Goal: Task Accomplishment & Management: Use online tool/utility

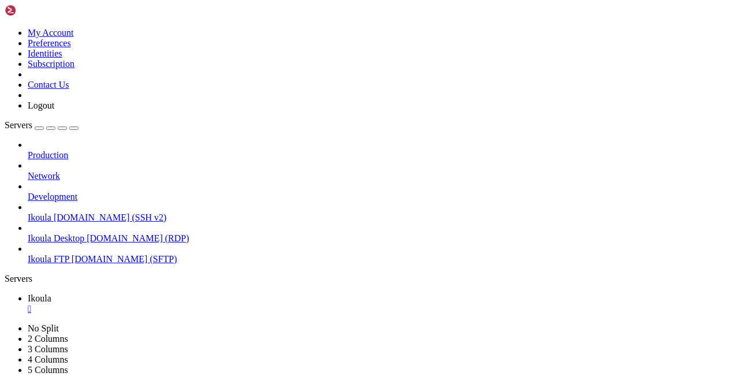
scroll to position [1915, 0]
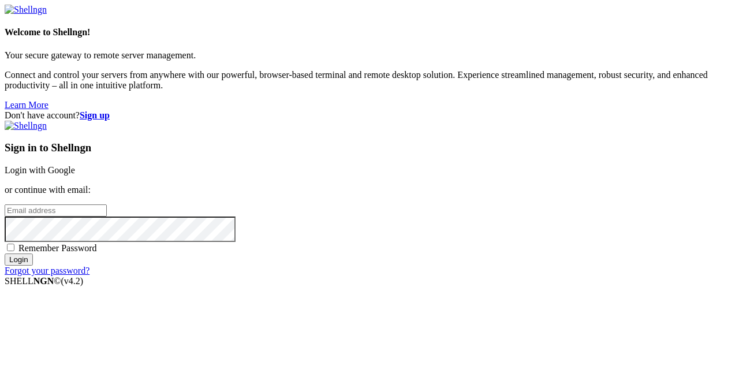
click at [75, 165] on link "Login with Google" at bounding box center [40, 170] width 70 height 10
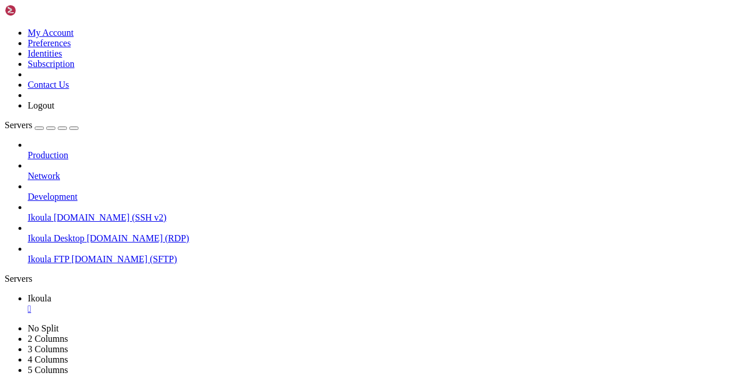
scroll to position [1777, 0]
click at [69, 254] on span "Ikoula FTP" at bounding box center [49, 259] width 42 height 10
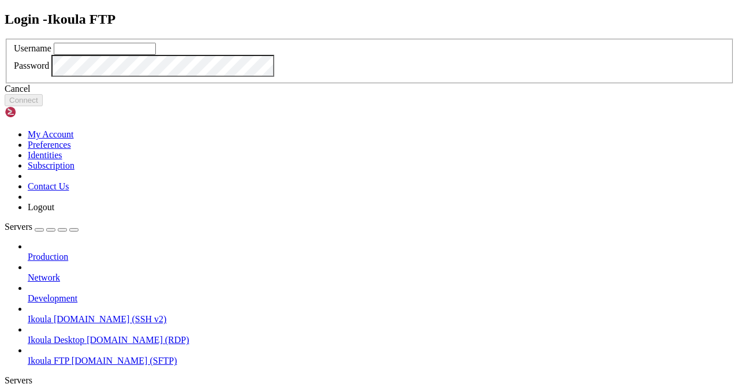
drag, startPoint x: 328, startPoint y: 169, endPoint x: 327, endPoint y: 163, distance: 5.9
click at [156, 55] on input "text" at bounding box center [105, 49] width 102 height 12
type input "plb"
click button "Connect" at bounding box center [24, 100] width 38 height 12
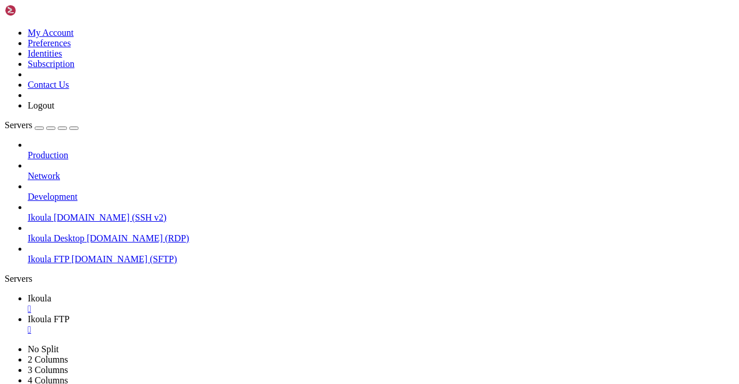
scroll to position [173, 0]
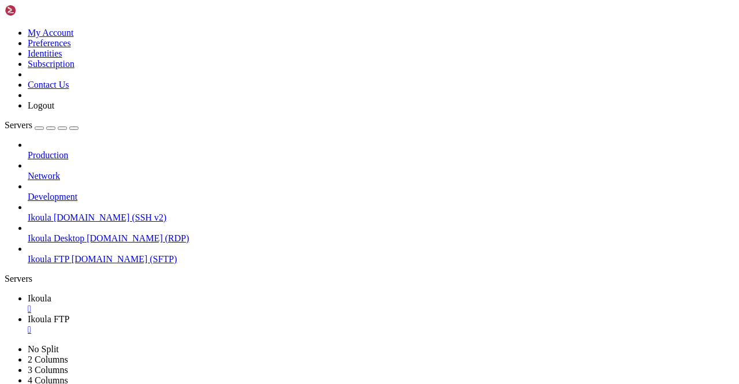
type input "/home/plb/advisor/src/views"
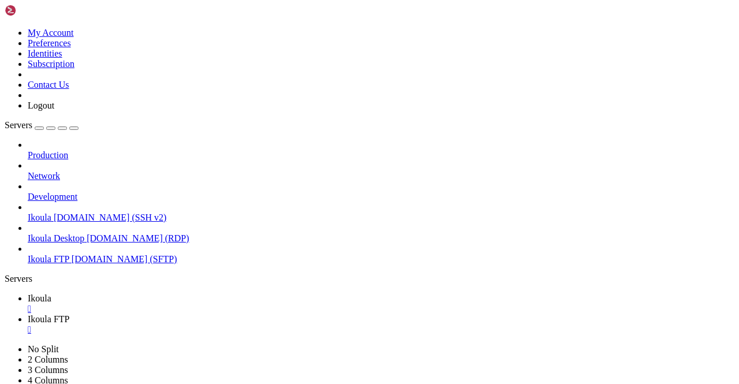
click at [51, 293] on span "Ikoula" at bounding box center [40, 298] width 24 height 10
drag, startPoint x: 52, startPoint y: 582, endPoint x: 43, endPoint y: 759, distance: 177.0
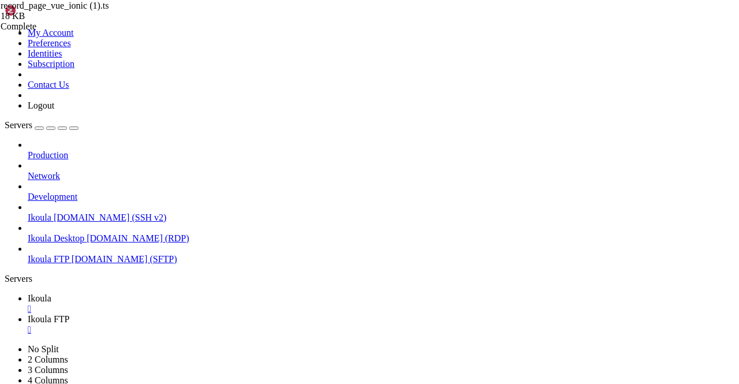
drag, startPoint x: 178, startPoint y: 714, endPoint x: 386, endPoint y: 718, distance: 208.0
copy x-row "rror TS2315: Type 'Record' is not generic."
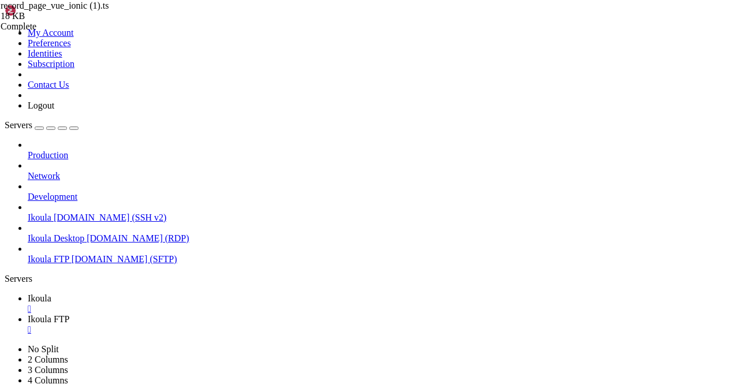
scroll to position [2926, 0]
